Goal: Obtain resource: Download file/media

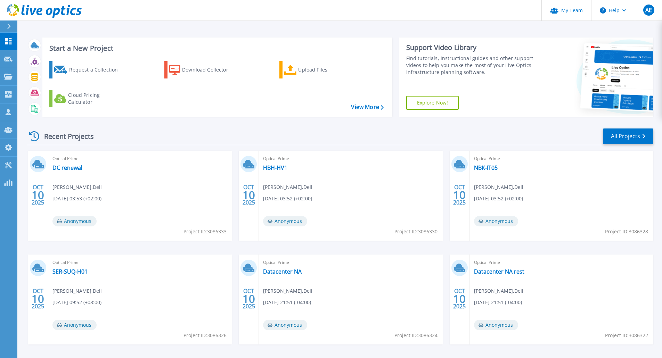
scroll to position [27, 0]
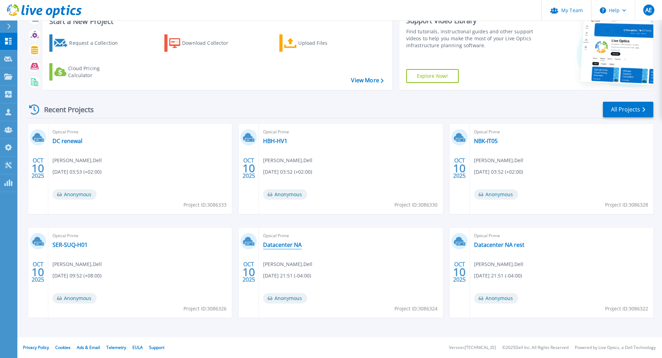
click at [289, 244] on link "Datacenter NA" at bounding box center [282, 245] width 39 height 7
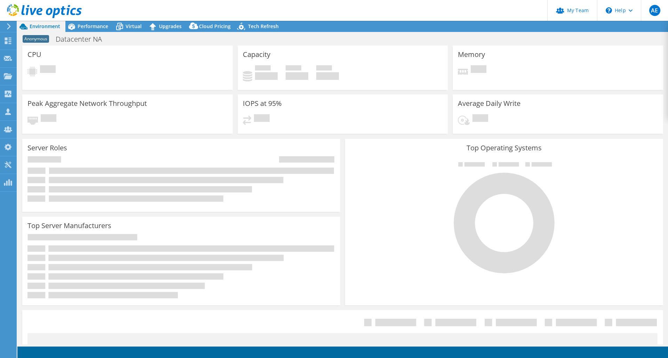
select select "USD"
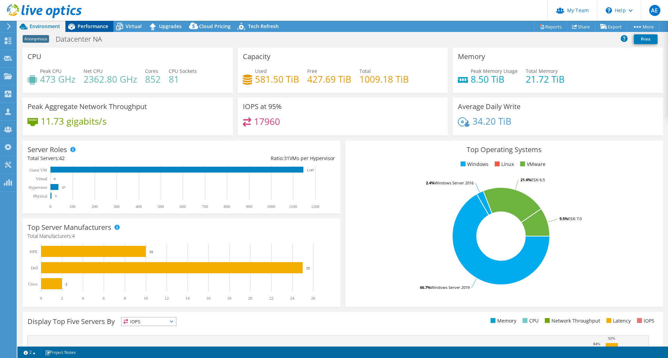
click at [90, 29] on span "Performance" at bounding box center [93, 26] width 31 height 7
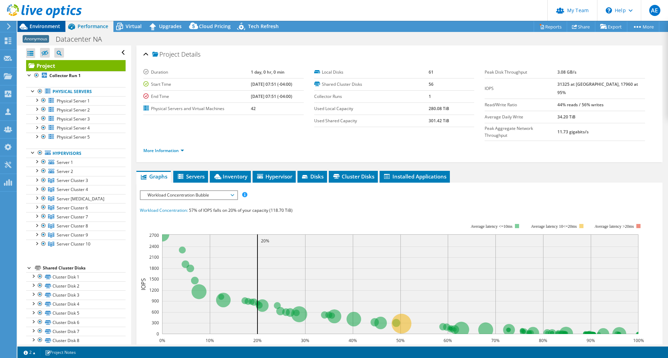
click at [43, 25] on span "Environment" at bounding box center [45, 26] width 31 height 7
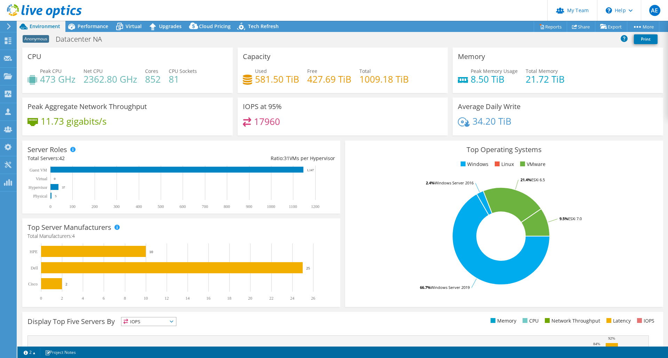
click at [111, 9] on header "AE Partner Team Admin Adam Estabrook aestabrook@redesign-group.com redesign My …" at bounding box center [334, 10] width 668 height 21
click at [10, 40] on icon at bounding box center [8, 41] width 8 height 7
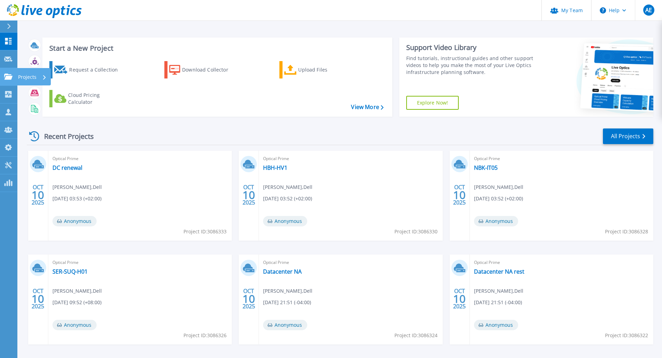
click at [9, 76] on icon at bounding box center [8, 77] width 8 height 6
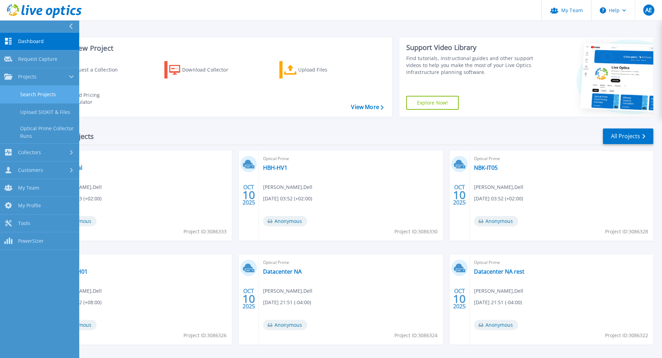
click at [30, 90] on link "Search Projects" at bounding box center [39, 95] width 79 height 18
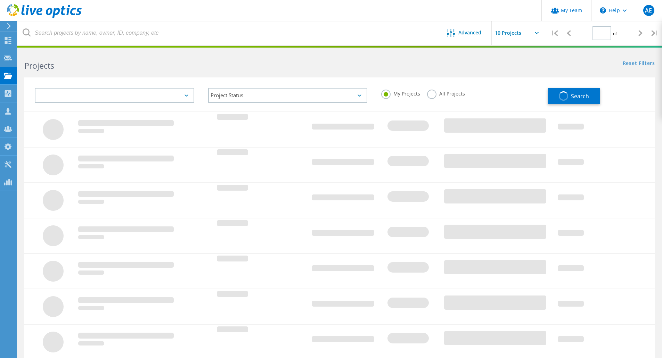
type input "1"
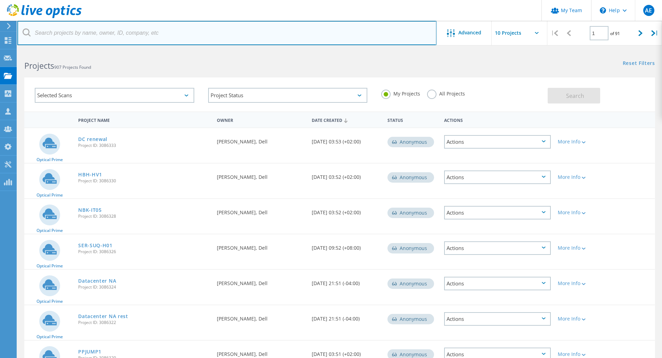
click at [78, 41] on input "text" at bounding box center [226, 33] width 419 height 24
type input "atlanta"
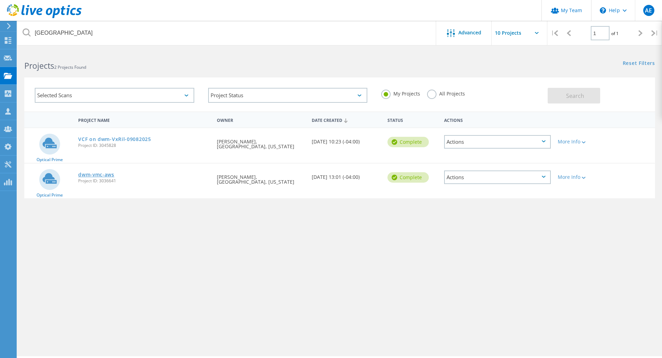
click at [104, 176] on link "dwm-vmc-aws" at bounding box center [96, 174] width 36 height 5
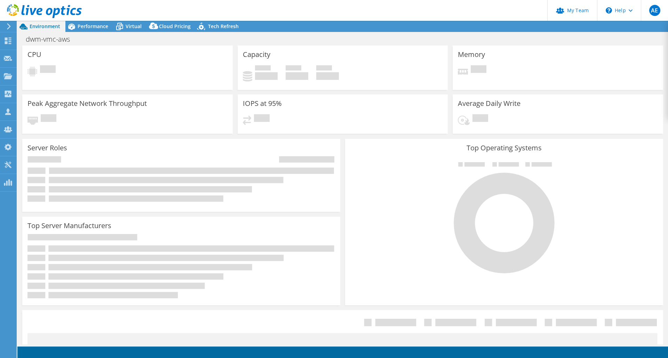
select select "USD"
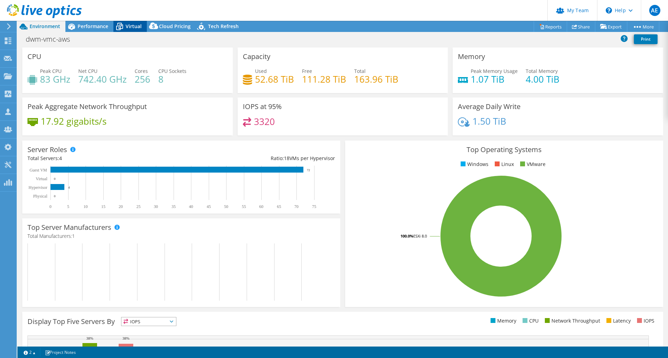
click at [131, 26] on span "Virtual" at bounding box center [134, 26] width 16 height 7
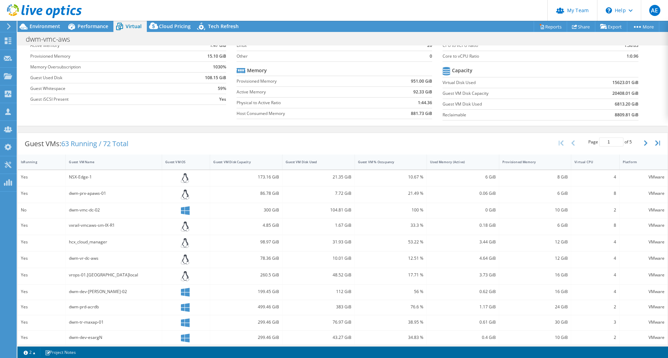
scroll to position [116, 0]
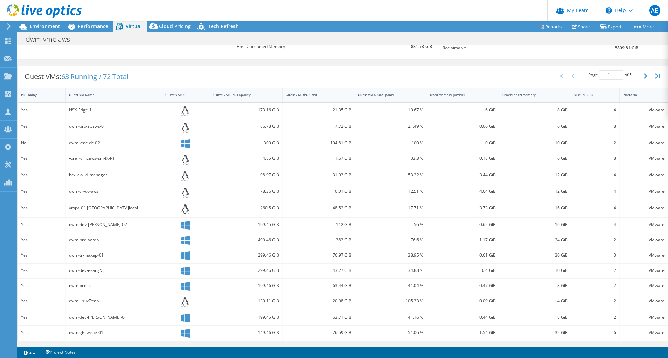
click at [99, 127] on div "dwm-prx-apaws-01" at bounding box center [114, 127] width 90 height 8
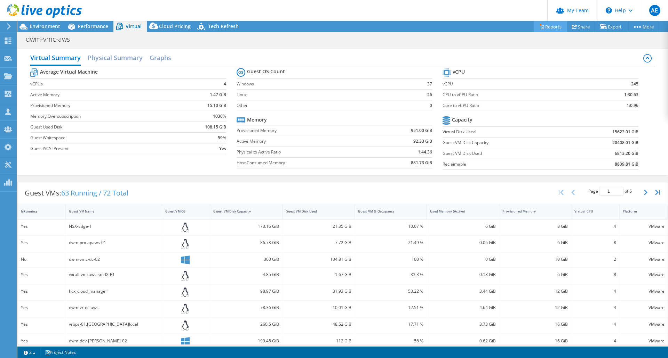
click at [549, 25] on link "Reports" at bounding box center [549, 26] width 33 height 11
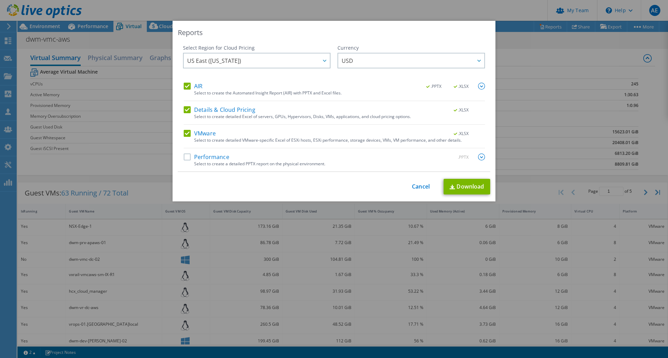
click at [184, 158] on label "Performance" at bounding box center [207, 157] width 46 height 7
click at [0, 0] on input "Performance" at bounding box center [0, 0] width 0 height 0
click at [464, 185] on link "Download" at bounding box center [466, 187] width 47 height 16
click at [418, 186] on link "Cancel" at bounding box center [421, 187] width 18 height 7
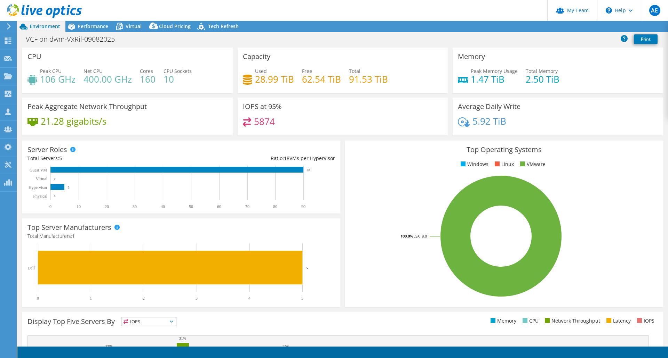
select select "USD"
click at [125, 29] on icon at bounding box center [119, 27] width 12 height 12
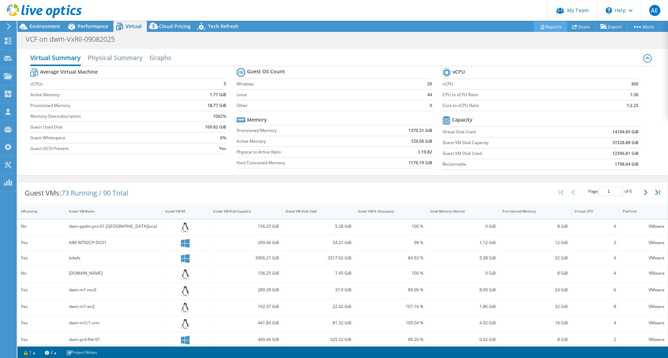
click at [552, 25] on link "Reports" at bounding box center [549, 26] width 33 height 11
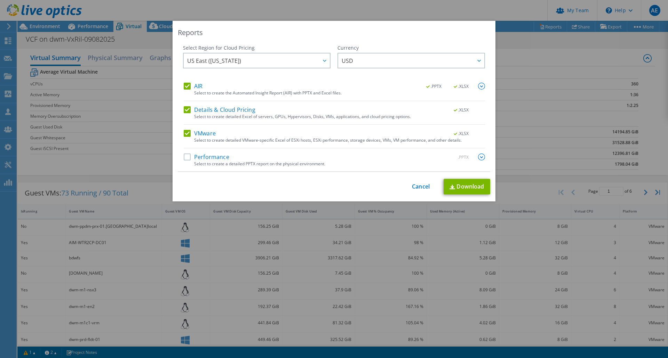
click at [186, 156] on label "Performance" at bounding box center [207, 157] width 46 height 7
click at [0, 0] on input "Performance" at bounding box center [0, 0] width 0 height 0
click at [476, 187] on link "Download" at bounding box center [466, 187] width 47 height 16
click at [418, 191] on div "This process may take a while, please wait... Cancel Download" at bounding box center [334, 187] width 312 height 16
click at [413, 185] on link "Cancel" at bounding box center [421, 187] width 18 height 7
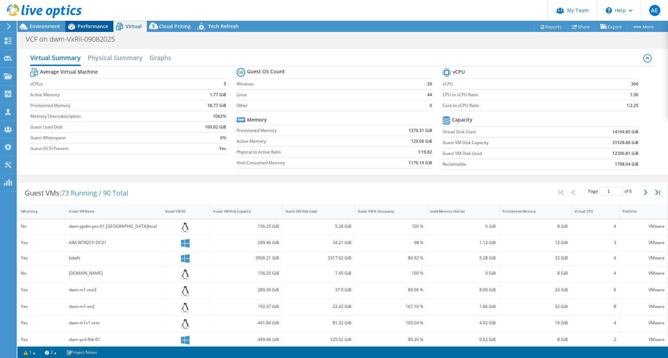
click at [103, 26] on span "Performance" at bounding box center [93, 26] width 31 height 7
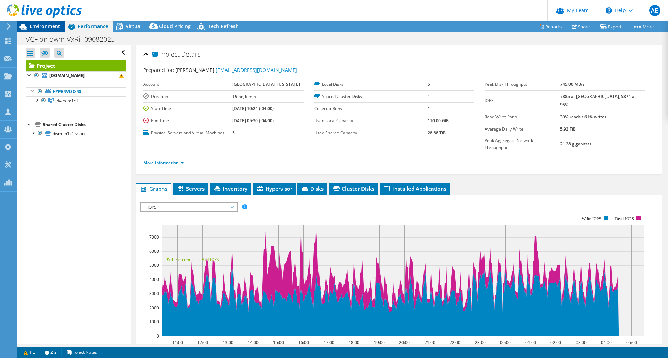
click at [46, 26] on span "Environment" at bounding box center [45, 26] width 31 height 7
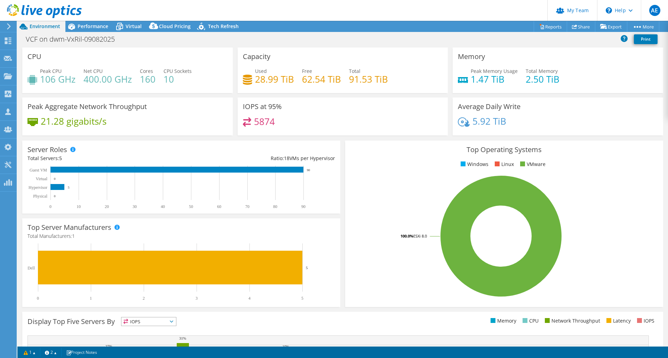
click at [217, 5] on header "AE Partner Team Admin [PERSON_NAME] [EMAIL_ADDRESS][DOMAIN_NAME] redesign My Pr…" at bounding box center [334, 10] width 668 height 21
click at [97, 23] on span "Performance" at bounding box center [93, 26] width 31 height 7
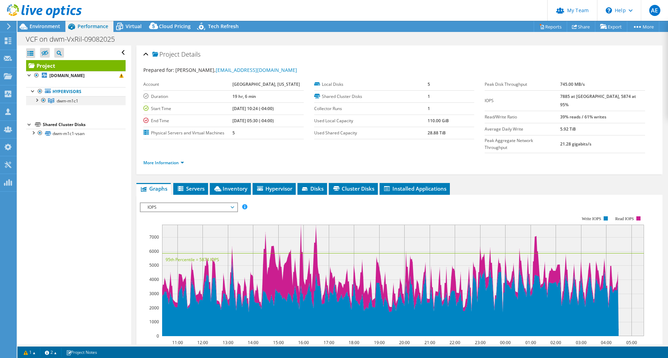
click at [36, 103] on div at bounding box center [36, 99] width 7 height 7
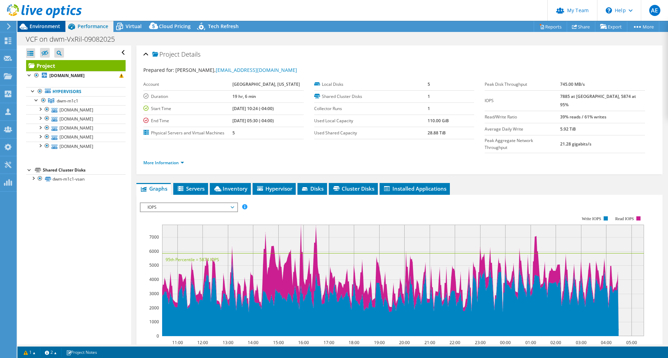
click at [50, 27] on span "Environment" at bounding box center [45, 26] width 31 height 7
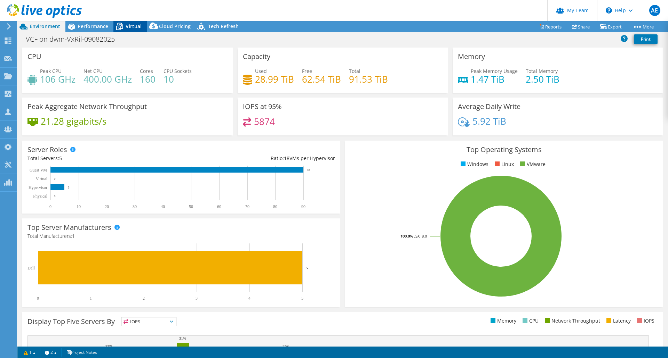
click at [129, 25] on span "Virtual" at bounding box center [134, 26] width 16 height 7
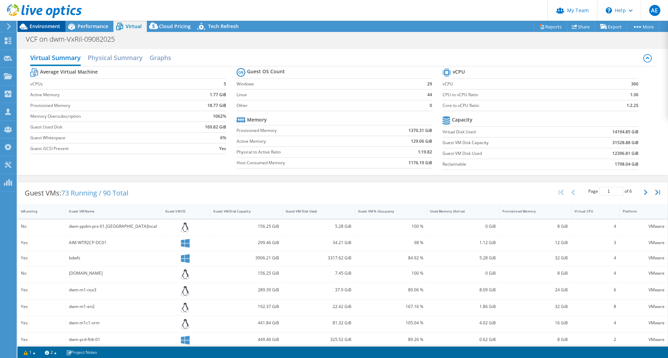
click at [49, 26] on span "Environment" at bounding box center [45, 26] width 31 height 7
